Goal: Find specific page/section: Locate item on page

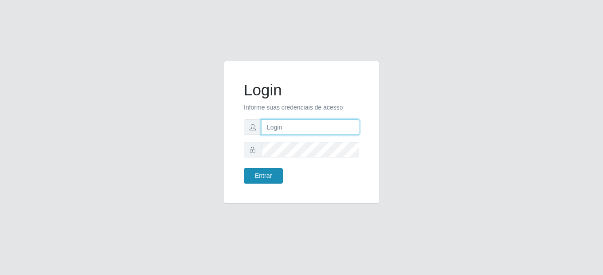
type input "mariabemais@B8"
click at [246, 174] on button "Entrar" at bounding box center [263, 176] width 39 height 16
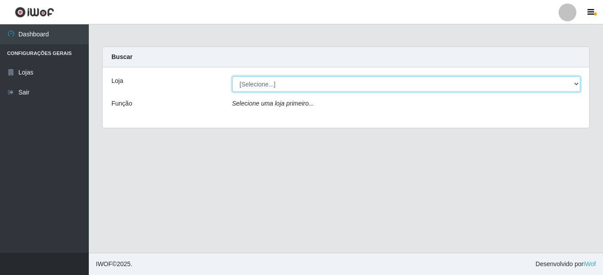
click at [261, 86] on select "[Selecione...] Bemais Supermercados - B8 [PERSON_NAME]" at bounding box center [406, 84] width 348 height 16
select select "413"
click at [232, 76] on select "[Selecione...] Bemais Supermercados - B8 [PERSON_NAME]" at bounding box center [406, 84] width 348 height 16
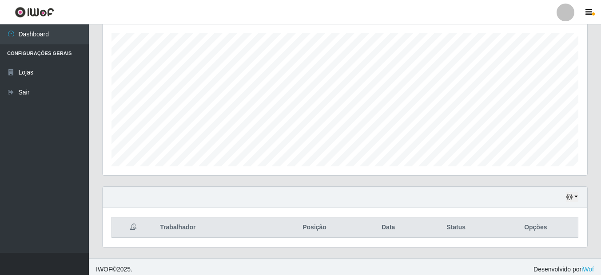
scroll to position [156, 0]
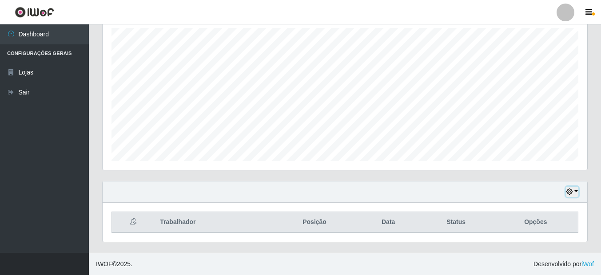
click at [576, 194] on button "button" at bounding box center [571, 192] width 12 height 10
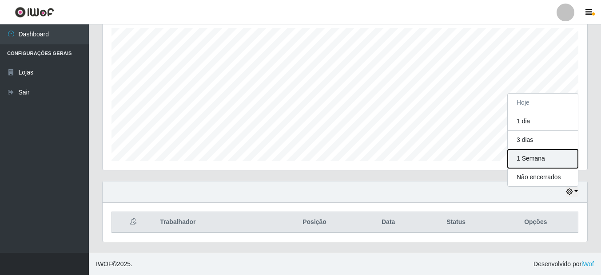
click at [529, 158] on button "1 Semana" at bounding box center [542, 159] width 70 height 19
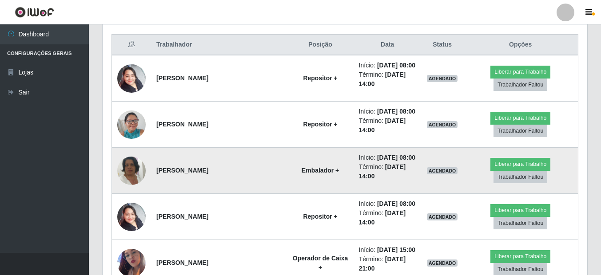
scroll to position [378, 0]
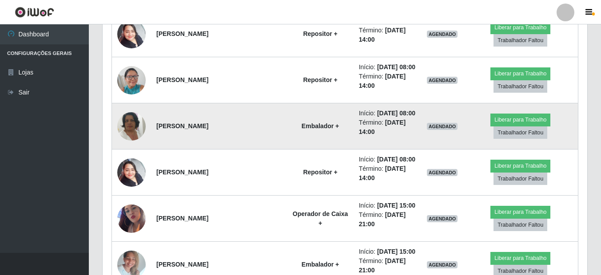
click at [133, 122] on img at bounding box center [131, 126] width 28 height 51
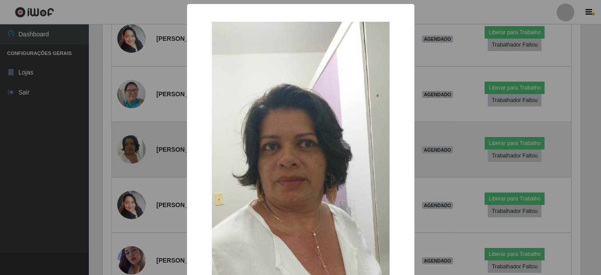
scroll to position [184, 480]
click at [133, 122] on div "× OK Cancel" at bounding box center [301, 137] width 603 height 275
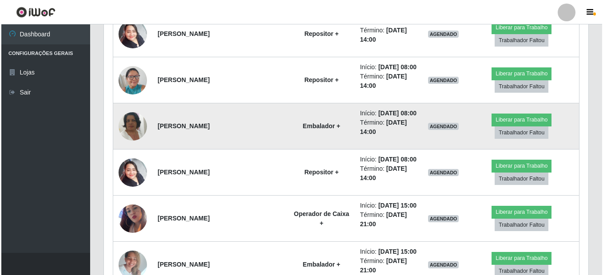
scroll to position [184, 484]
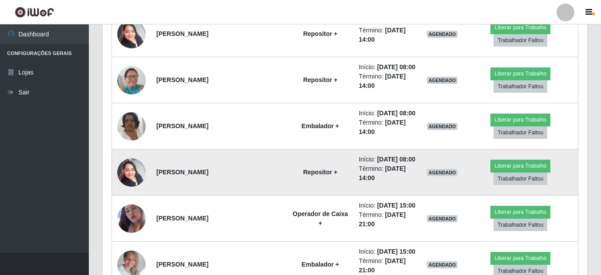
click at [126, 176] on img at bounding box center [131, 173] width 28 height 38
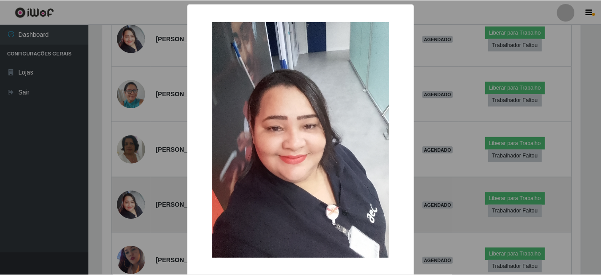
scroll to position [184, 480]
click at [126, 176] on div "× OK Cancel" at bounding box center [301, 137] width 603 height 275
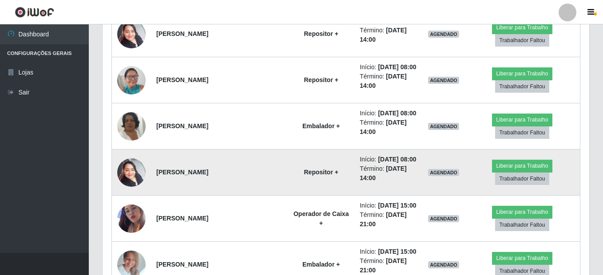
scroll to position [184, 484]
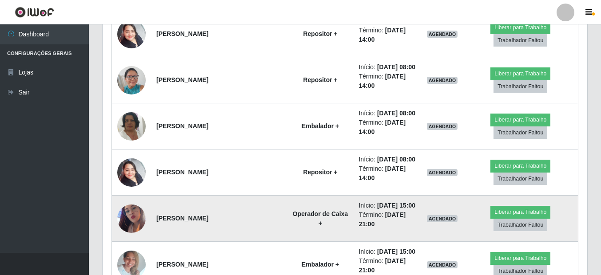
click at [135, 212] on img at bounding box center [131, 219] width 28 height 51
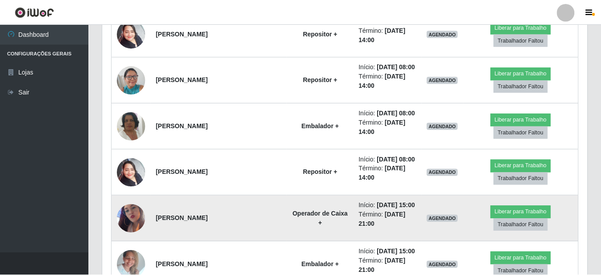
scroll to position [184, 480]
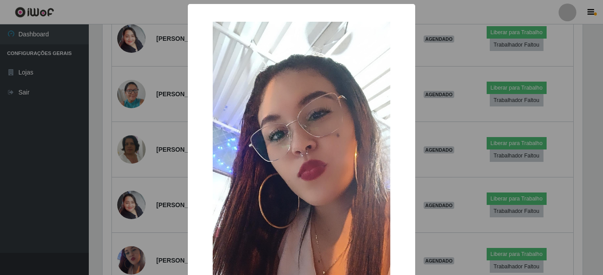
click at [134, 219] on div "× OK Cancel" at bounding box center [301, 137] width 603 height 275
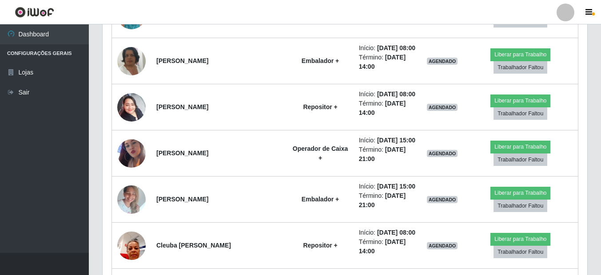
scroll to position [467, 0]
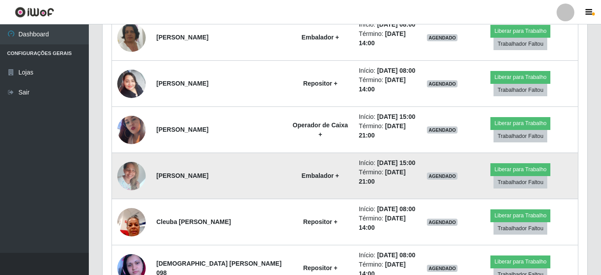
click at [134, 181] on img at bounding box center [131, 176] width 28 height 38
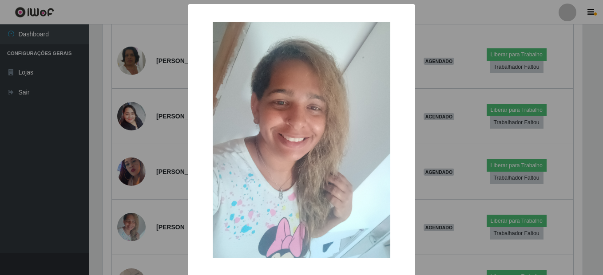
click at [135, 182] on div "× OK Cancel" at bounding box center [301, 137] width 603 height 275
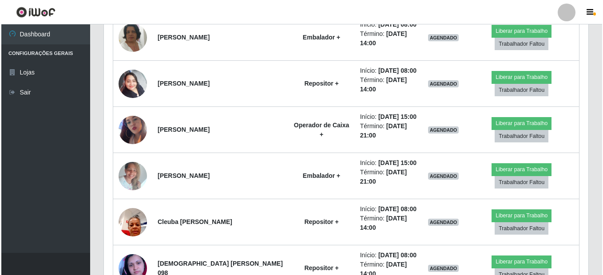
scroll to position [184, 484]
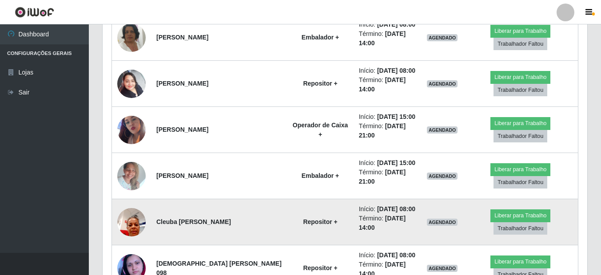
click at [138, 221] on img at bounding box center [131, 222] width 28 height 38
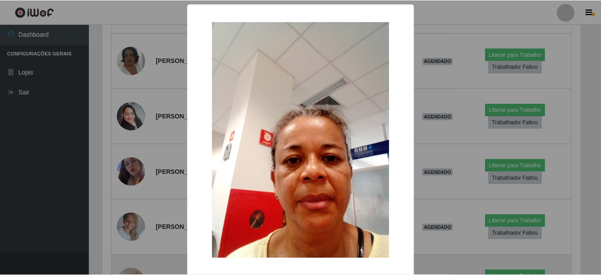
scroll to position [184, 480]
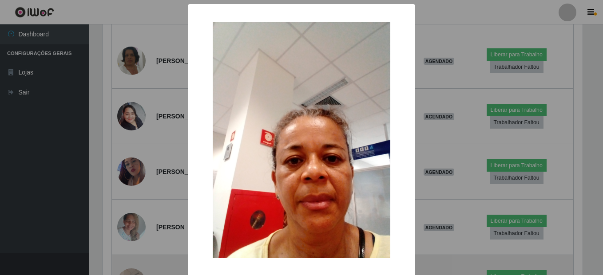
click at [138, 221] on div "× OK Cancel" at bounding box center [301, 137] width 603 height 275
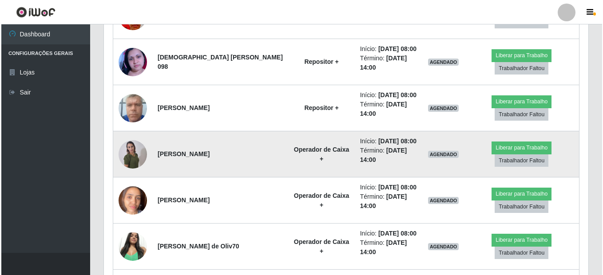
scroll to position [689, 0]
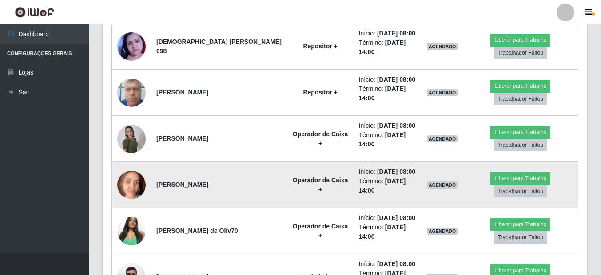
click at [130, 193] on img at bounding box center [131, 185] width 28 height 38
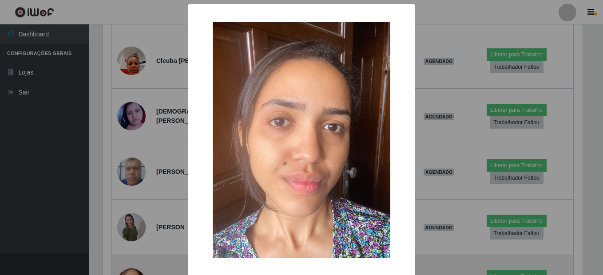
click at [130, 193] on div "× OK Cancel" at bounding box center [301, 137] width 603 height 275
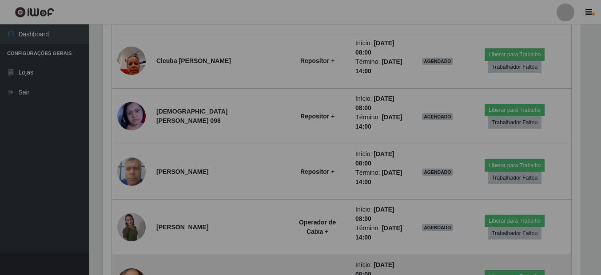
scroll to position [443645, 443345]
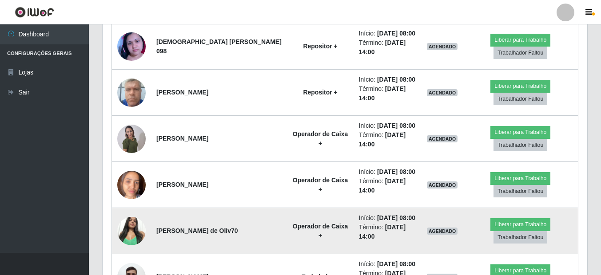
click at [132, 234] on img at bounding box center [131, 231] width 28 height 38
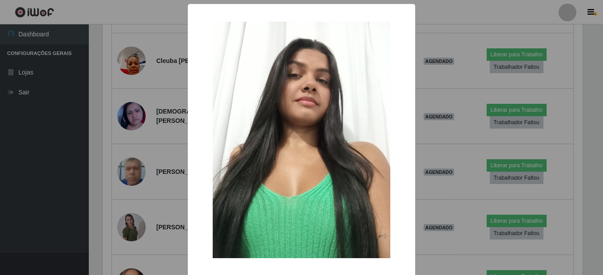
click at [142, 202] on div "× OK Cancel" at bounding box center [301, 137] width 603 height 275
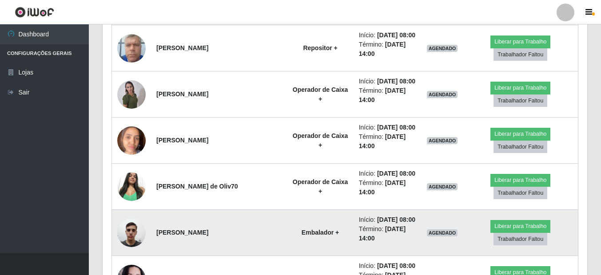
click at [141, 234] on img at bounding box center [131, 233] width 28 height 38
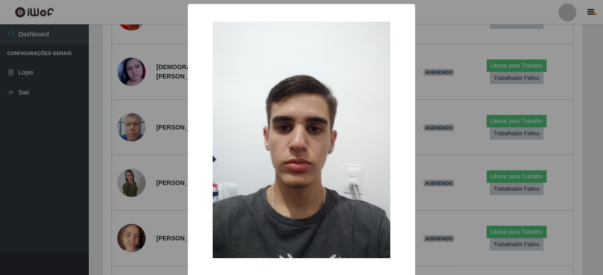
click at [140, 235] on div "× OK Cancel" at bounding box center [301, 137] width 603 height 275
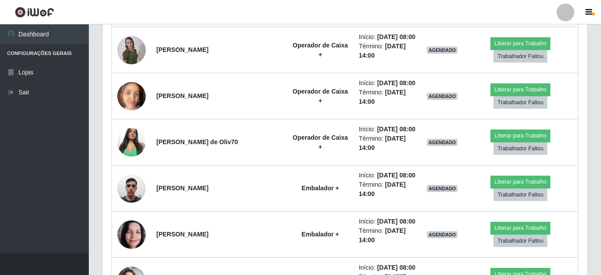
click at [140, 235] on img at bounding box center [131, 235] width 28 height 38
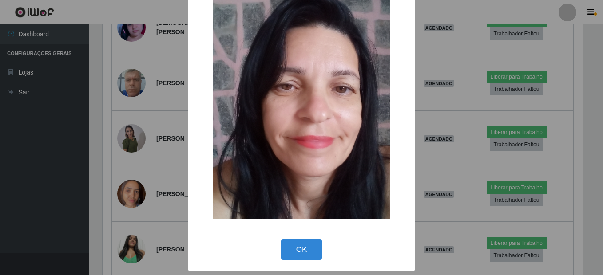
click at [152, 210] on div "× OK Cancel" at bounding box center [301, 137] width 603 height 275
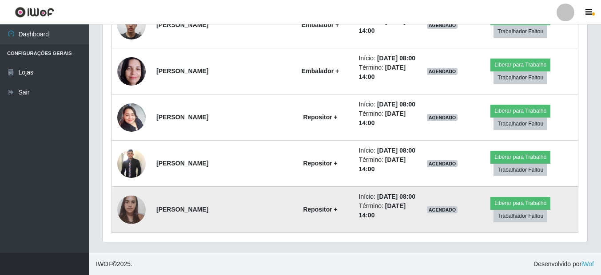
click at [128, 210] on img at bounding box center [131, 210] width 28 height 38
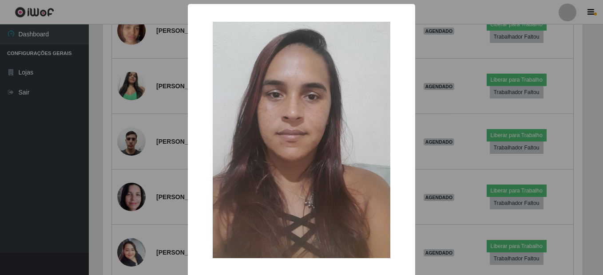
click at [128, 210] on div "× OK Cancel" at bounding box center [301, 137] width 603 height 275
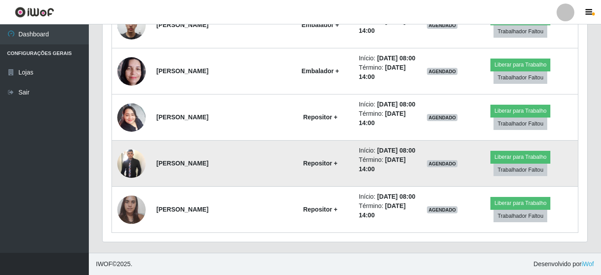
click at [137, 157] on img at bounding box center [131, 163] width 28 height 31
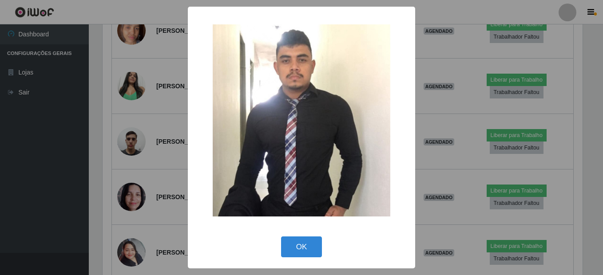
click at [137, 157] on div "× OK Cancel" at bounding box center [301, 137] width 603 height 275
